Goal: Task Accomplishment & Management: Manage account settings

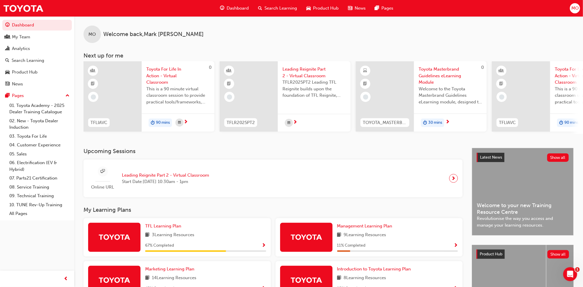
click at [54, 240] on div "Dashboard My Team Analytics Search Learning Product Hub News Pages Pages 01. To…" at bounding box center [37, 136] width 74 height 273
click at [19, 64] on div "Search Learning" at bounding box center [28, 60] width 33 height 7
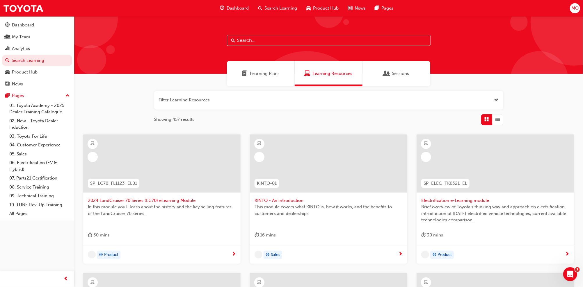
click at [251, 41] on input "text" at bounding box center [328, 40] width 203 height 11
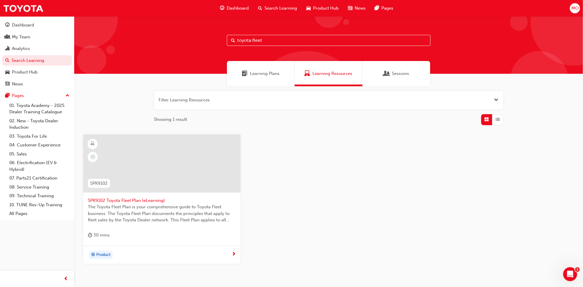
click at [267, 40] on input "toyota fleet" at bounding box center [328, 40] width 203 height 11
click at [571, 89] on div "Filter Learning Resources Showing 1 result SPK9103 SPK9103 Toyota Sales Policie…" at bounding box center [328, 186] width 508 height 201
drag, startPoint x: 267, startPoint y: 40, endPoint x: 228, endPoint y: 37, distance: 38.8
click at [228, 37] on input "toyota sales" at bounding box center [328, 40] width 203 height 11
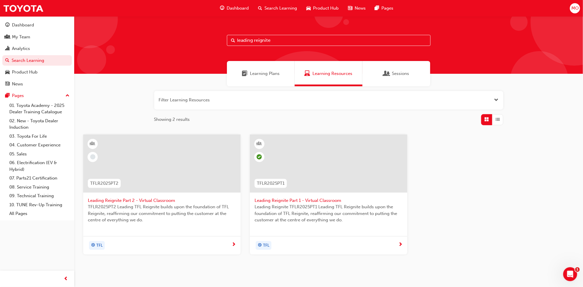
type input "leading reignite"
click at [174, 167] on div at bounding box center [161, 164] width 157 height 58
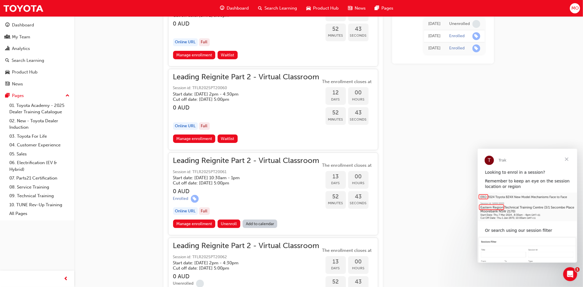
scroll to position [1335, 0]
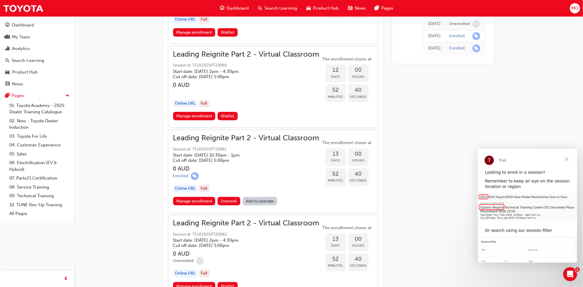
click at [196, 197] on link "Manage enrollment" at bounding box center [194, 201] width 42 height 8
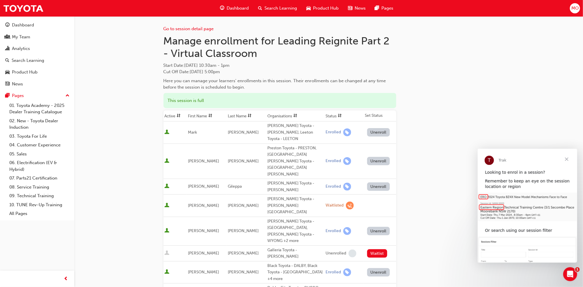
click at [375, 129] on button "Unenroll" at bounding box center [378, 132] width 23 height 8
click at [563, 161] on span "Close" at bounding box center [566, 159] width 21 height 21
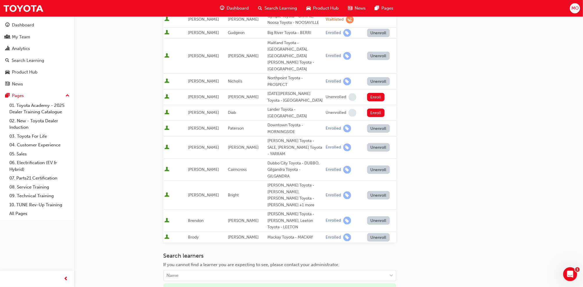
scroll to position [345, 0]
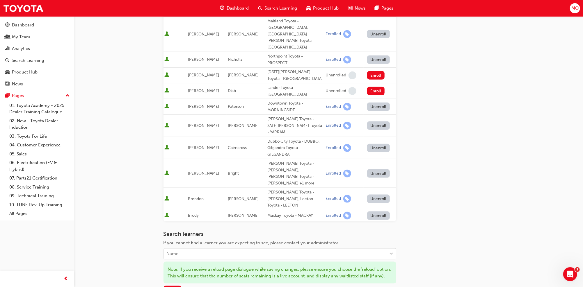
click at [175, 287] on span "Save" at bounding box center [172, 290] width 9 height 5
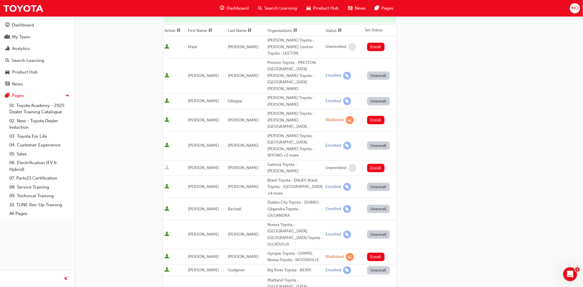
scroll to position [56, 0]
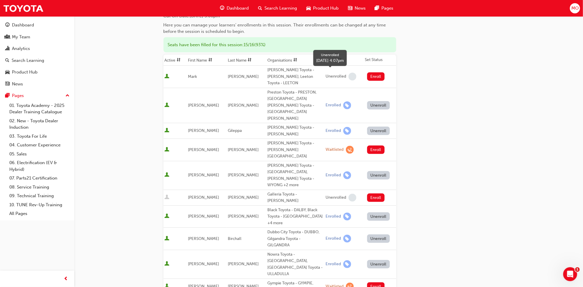
click at [348, 74] on span "learningRecordVerb_NONE-icon" at bounding box center [352, 77] width 8 height 8
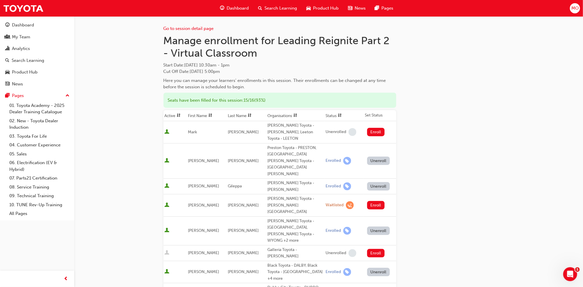
scroll to position [0, 0]
click at [185, 29] on link "Go to session detail page" at bounding box center [188, 28] width 50 height 5
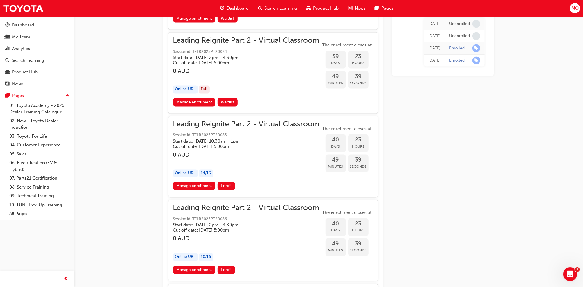
scroll to position [3208, 0]
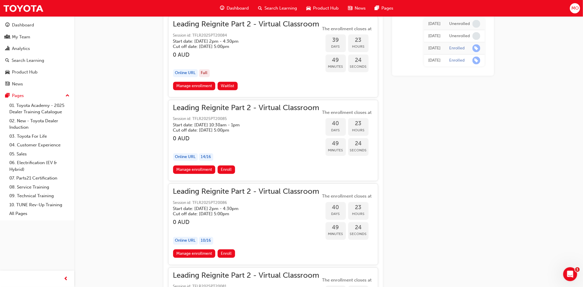
click at [226, 167] on span "Enroll" at bounding box center [226, 169] width 11 height 5
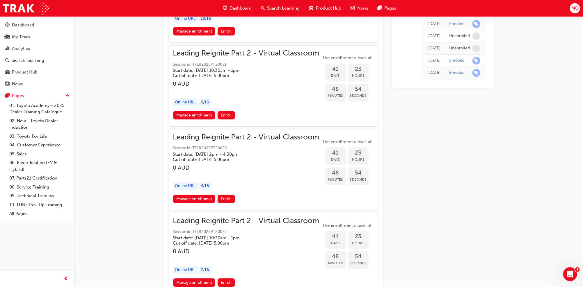
scroll to position [3364, 0]
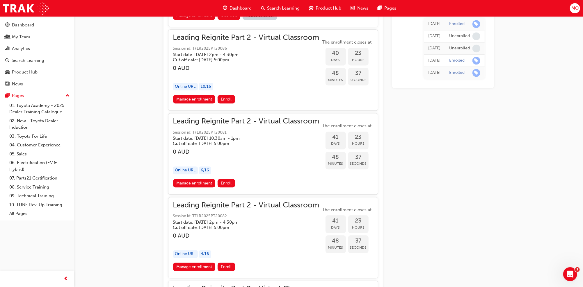
click at [193, 179] on link "Manage enrollment" at bounding box center [194, 183] width 42 height 8
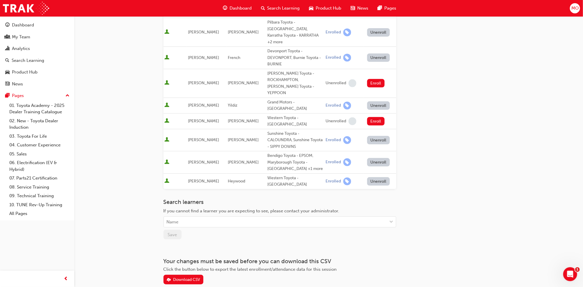
scroll to position [106, 0]
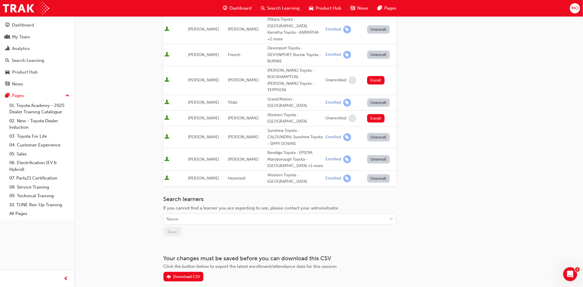
click at [192, 214] on div "Name" at bounding box center [275, 219] width 223 height 10
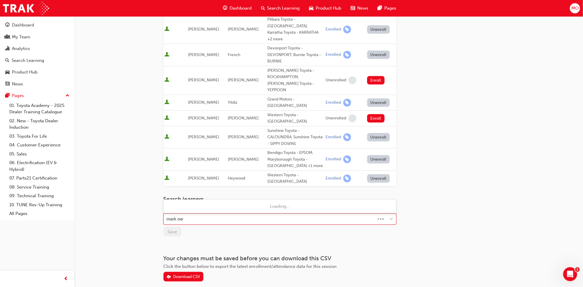
type input "[PERSON_NAME]"
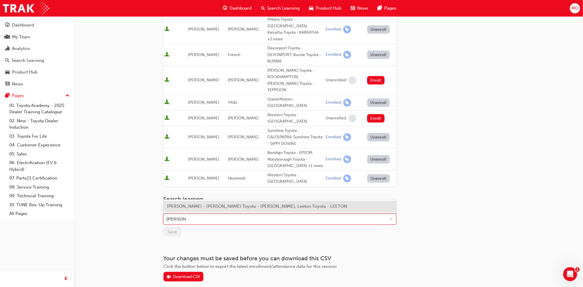
click at [196, 205] on span "[PERSON_NAME] - [PERSON_NAME] Toyota - [PERSON_NAME], Leeton Toyota - LEETON" at bounding box center [257, 206] width 180 height 5
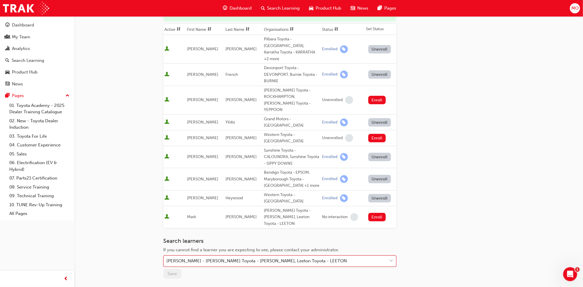
scroll to position [122, 0]
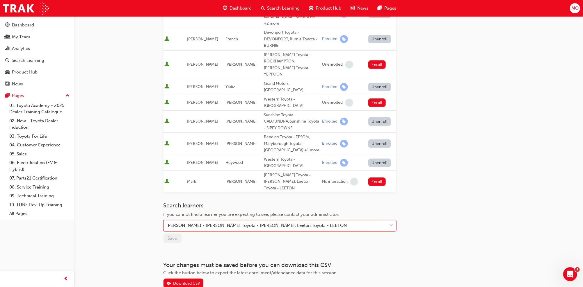
click at [392, 222] on span "down-icon" at bounding box center [391, 226] width 4 height 8
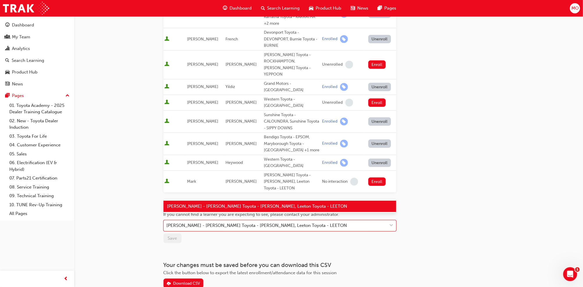
click at [267, 206] on span "[PERSON_NAME] - [PERSON_NAME] Toyota - [PERSON_NAME], Leeton Toyota - LEETON" at bounding box center [257, 206] width 180 height 5
click at [316, 221] on div "[PERSON_NAME] - [PERSON_NAME] Toyota - [PERSON_NAME], Leeton Toyota - LEETON" at bounding box center [275, 226] width 223 height 10
click at [263, 207] on span "[PERSON_NAME] - [PERSON_NAME] Toyota - [PERSON_NAME], Leeton Toyota - LEETON" at bounding box center [257, 206] width 180 height 5
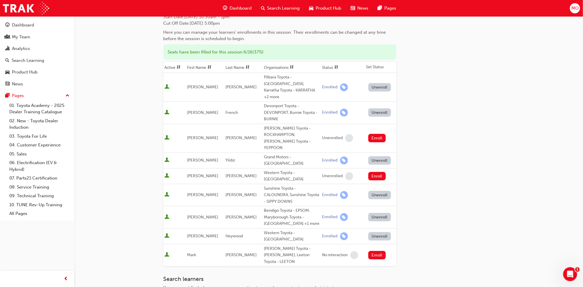
scroll to position [65, 0]
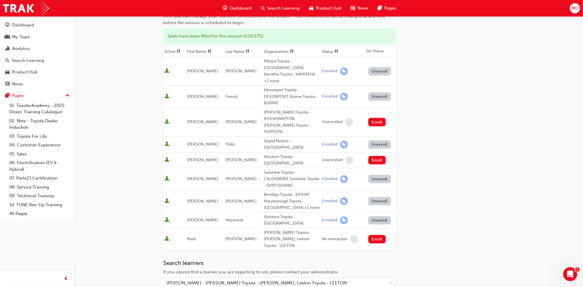
click at [372, 235] on button "Enroll" at bounding box center [376, 239] width 17 height 8
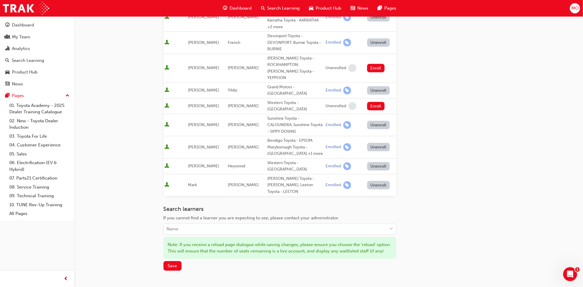
scroll to position [129, 0]
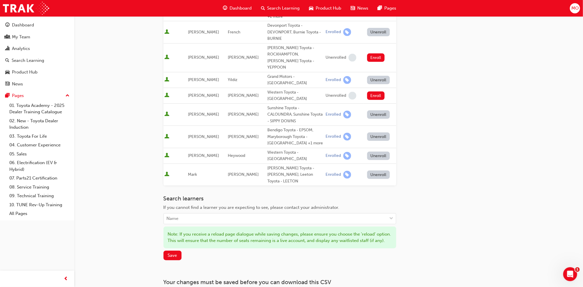
click at [175, 253] on span "Save" at bounding box center [172, 255] width 9 height 5
